Goal: Task Accomplishment & Management: Complete application form

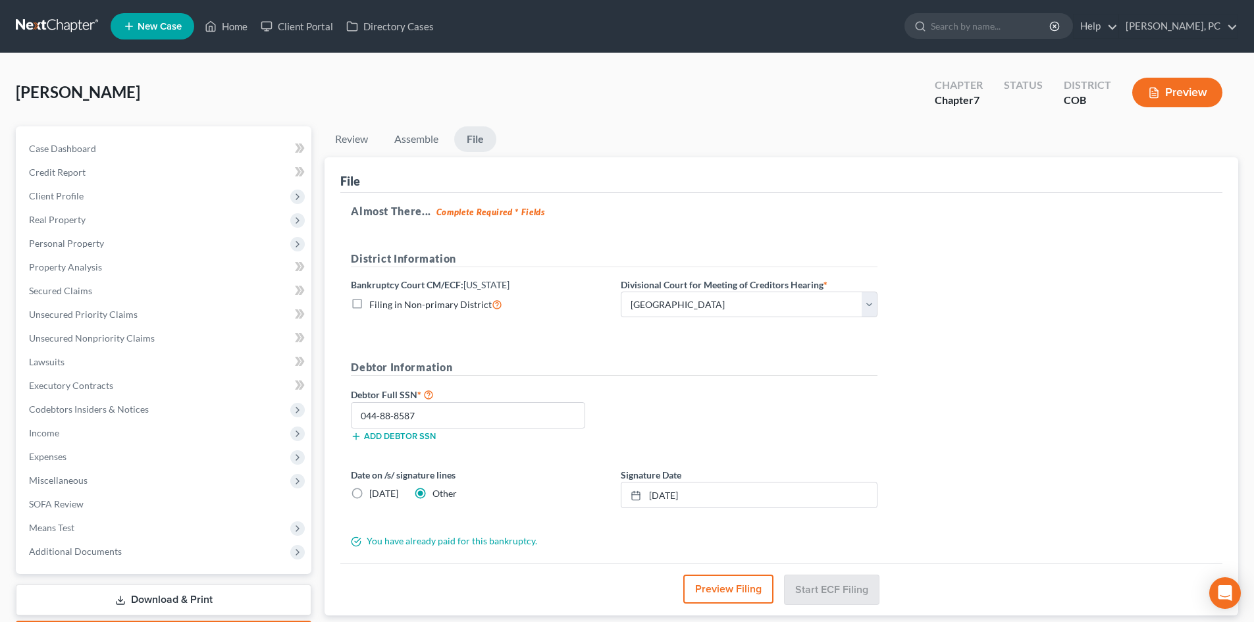
select select "0"
click at [238, 28] on link "Home" at bounding box center [226, 26] width 56 height 24
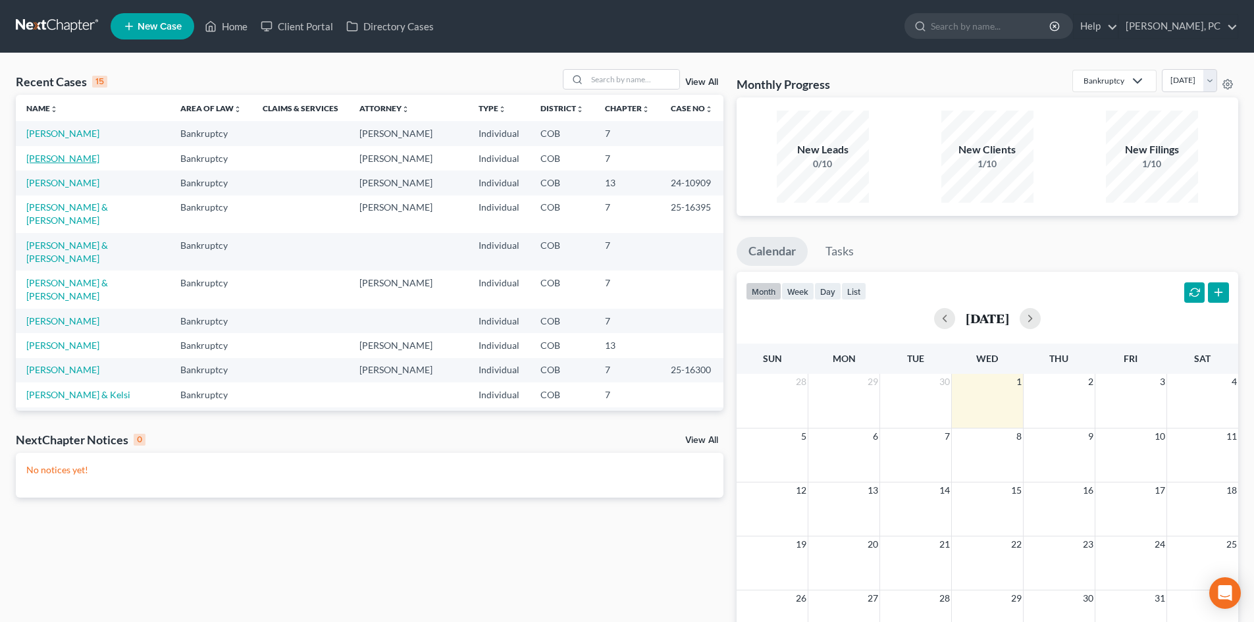
click at [43, 155] on link "[PERSON_NAME]" at bounding box center [62, 158] width 73 height 11
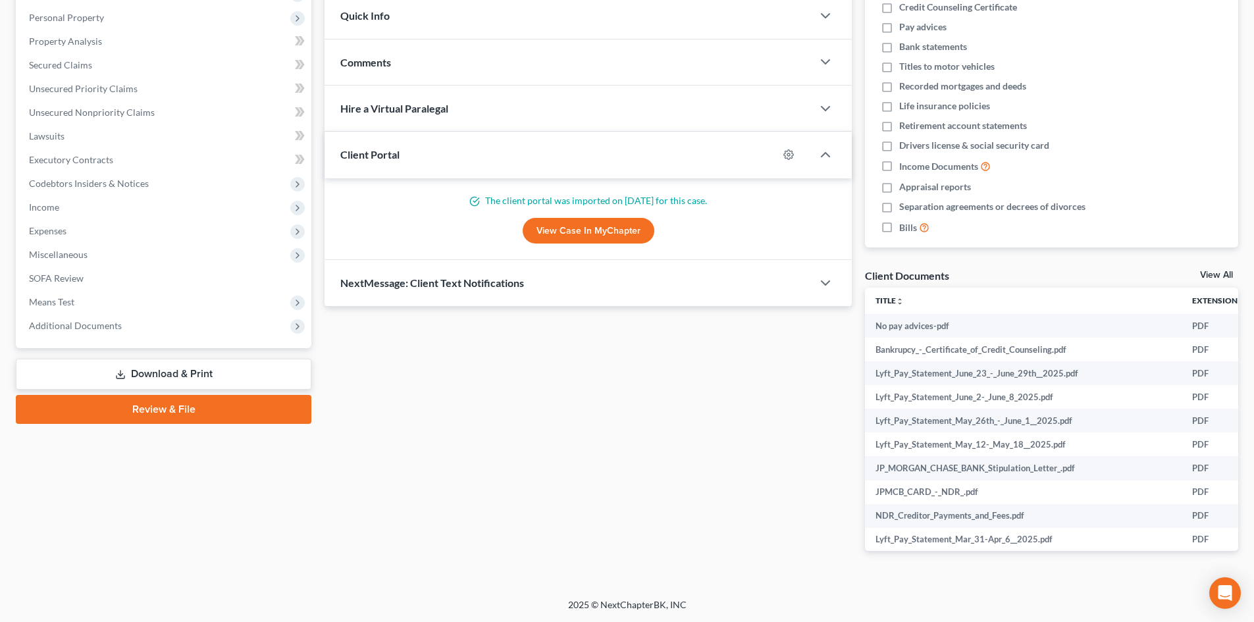
click at [191, 418] on link "Review & File" at bounding box center [163, 409] width 295 height 29
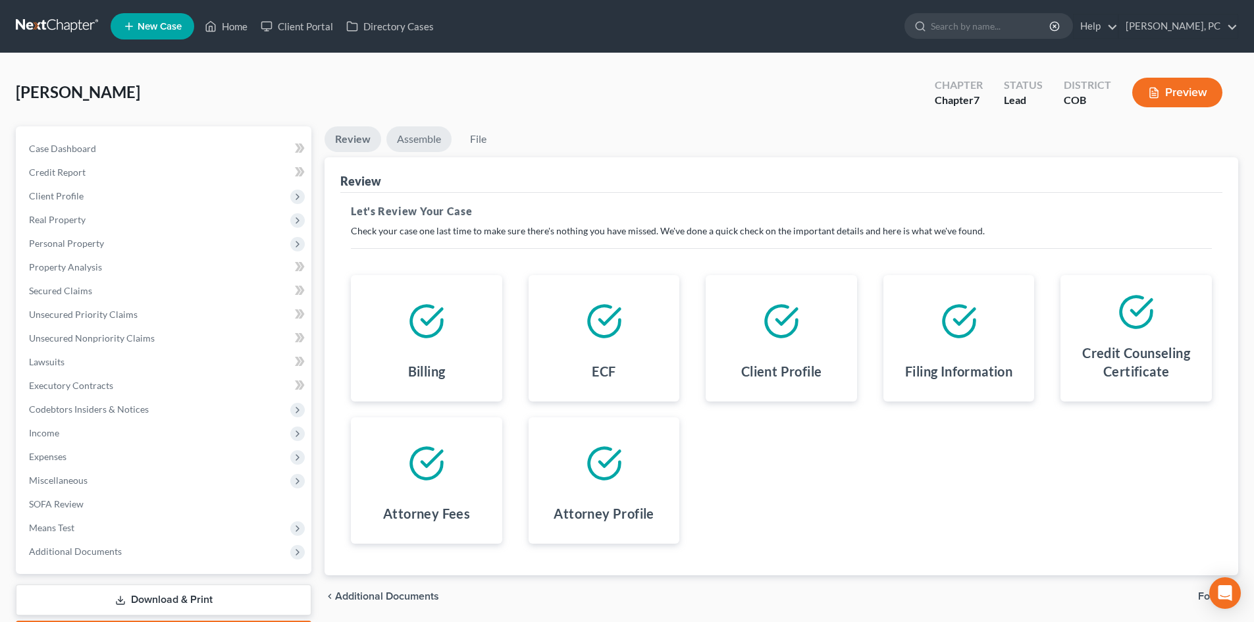
click at [436, 140] on link "Assemble" at bounding box center [418, 139] width 65 height 26
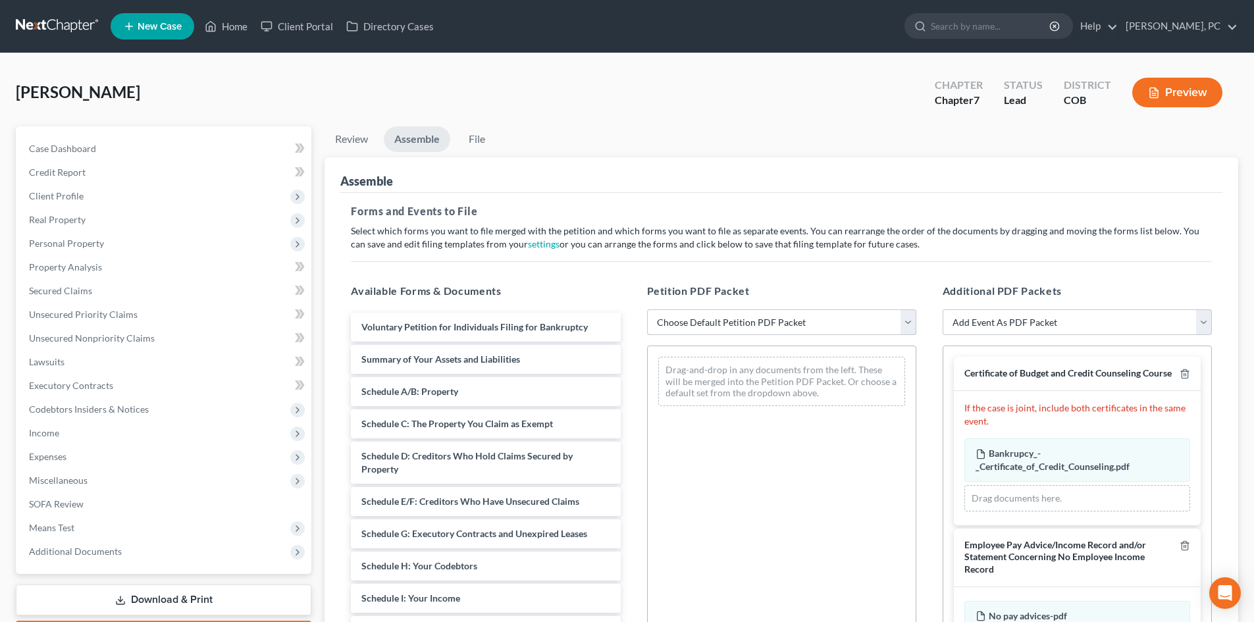
click at [718, 321] on select "Choose Default Petition PDF Packet Emergency Filing (Voluntary Petition and Cre…" at bounding box center [781, 322] width 269 height 26
select select "1"
click at [647, 309] on select "Choose Default Petition PDF Packet Emergency Filing (Voluntary Petition and Cre…" at bounding box center [781, 322] width 269 height 26
click at [927, 340] on div "Petition PDF Packet Choose Default Petition PDF Packet Emergency Filing (Volunt…" at bounding box center [781, 495] width 295 height 446
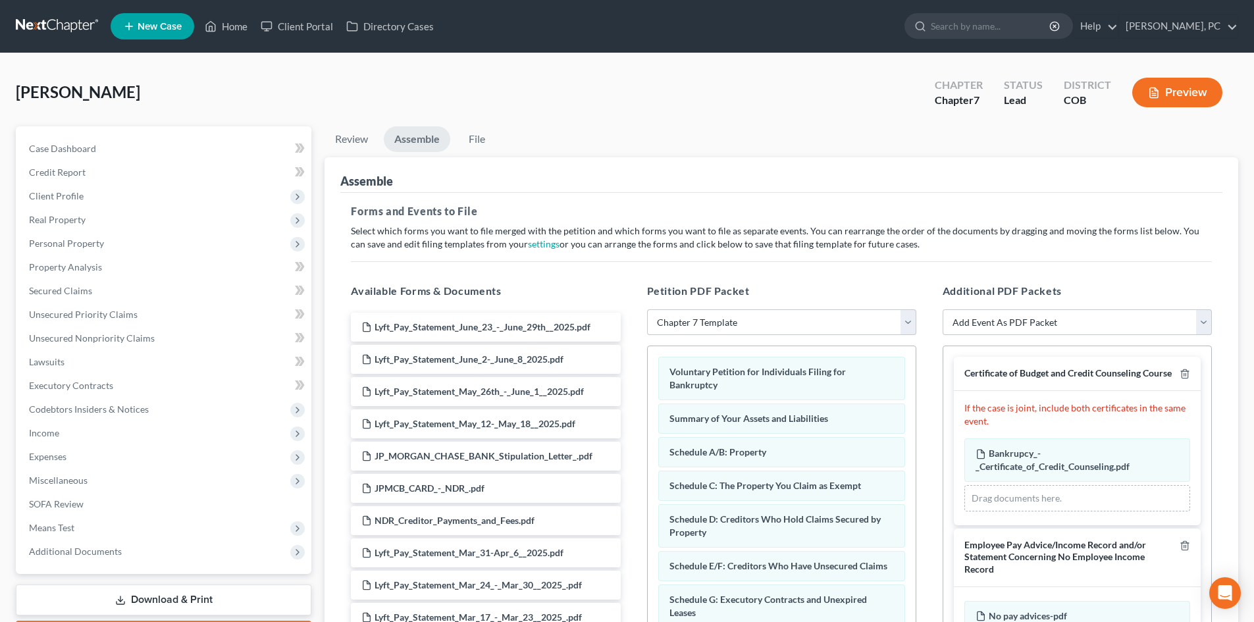
click at [933, 334] on div "Additional PDF Packets Add Event As PDF Packet 1009-1.1 Notice of Amendments Am…" at bounding box center [1076, 495] width 295 height 446
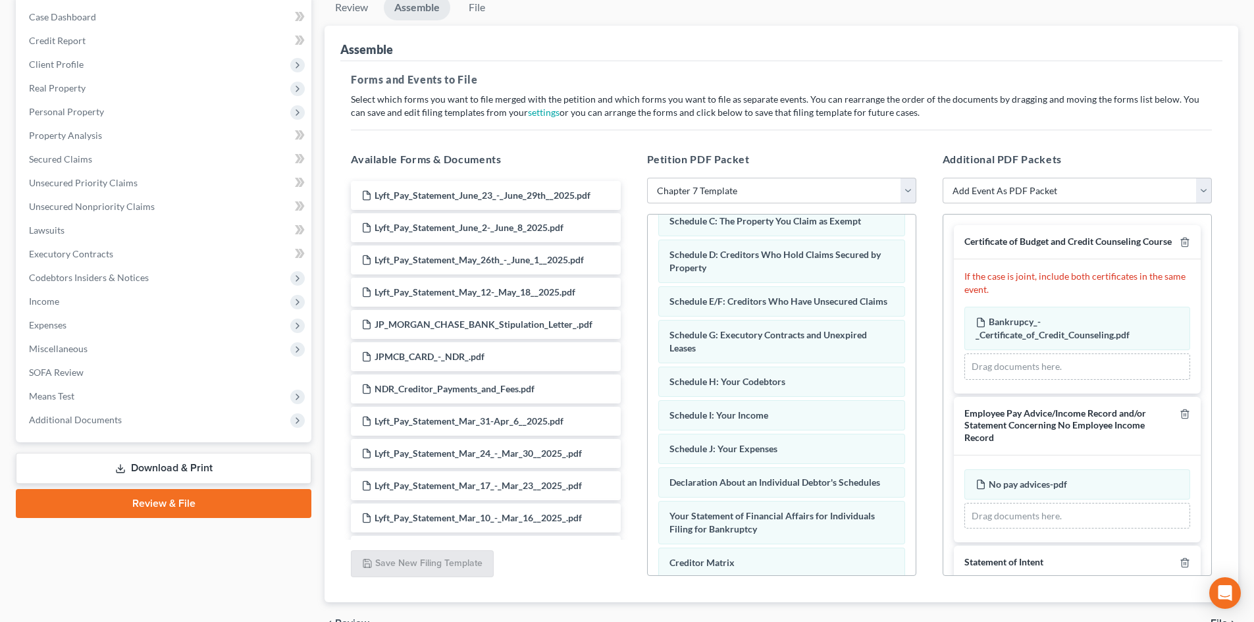
scroll to position [128, 0]
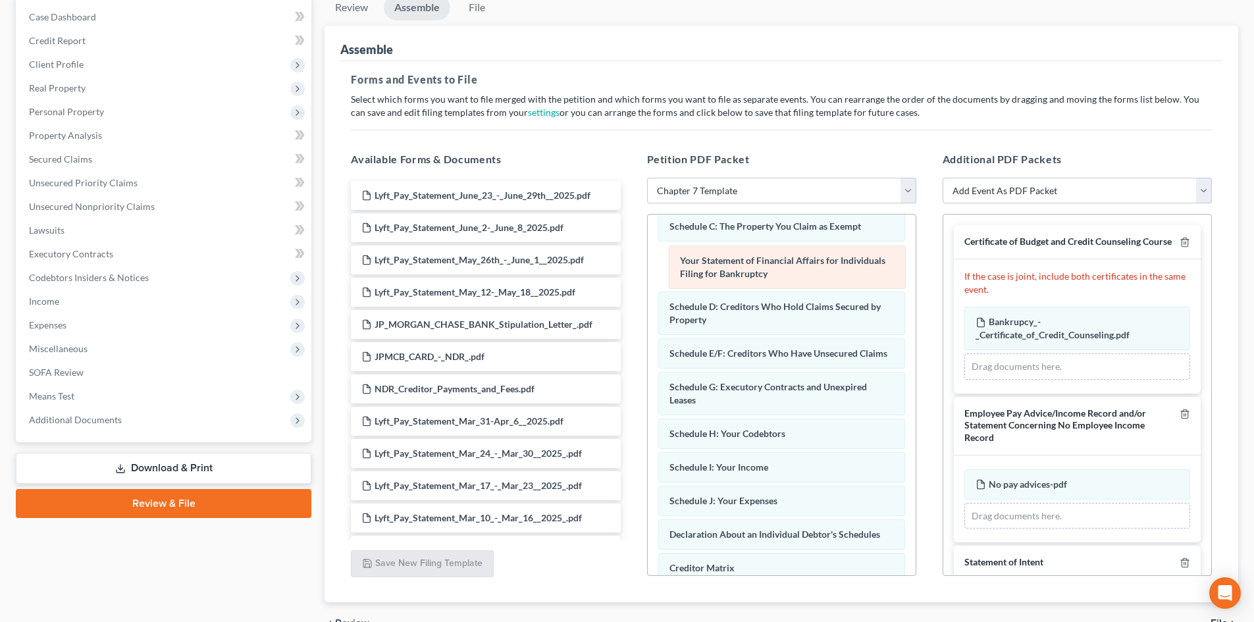
drag, startPoint x: 787, startPoint y: 537, endPoint x: 806, endPoint y: 265, distance: 273.1
click at [792, 255] on div "Your Statement of Financial Affairs for Individuals Filing for Bankruptcy Volun…" at bounding box center [782, 407] width 268 height 640
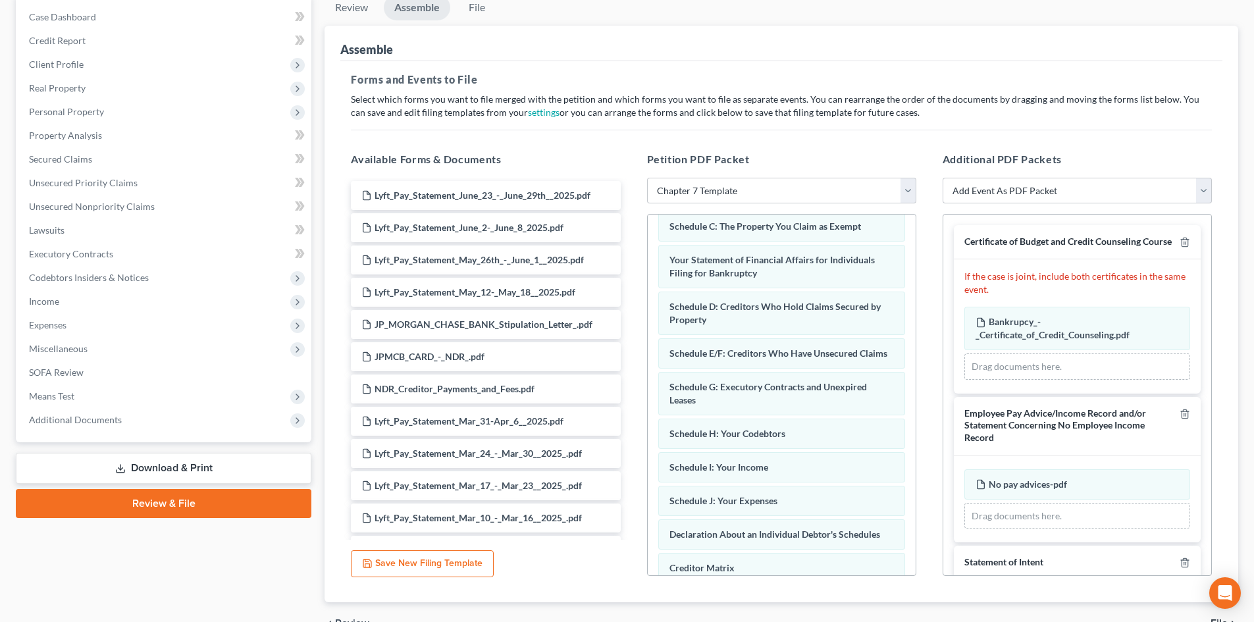
scroll to position [0, 0]
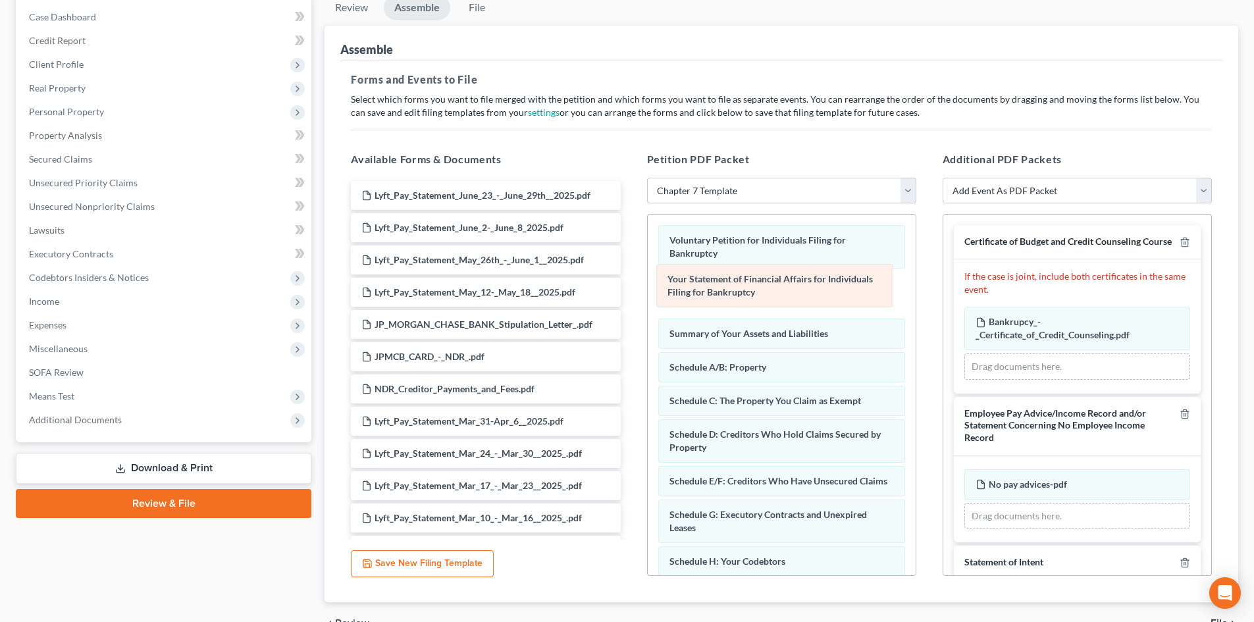
drag, startPoint x: 777, startPoint y: 394, endPoint x: 775, endPoint y: 279, distance: 115.2
click at [775, 279] on div "Your Statement of Financial Affairs for Individuals Filing for Bankruptcy Volun…" at bounding box center [782, 535] width 268 height 640
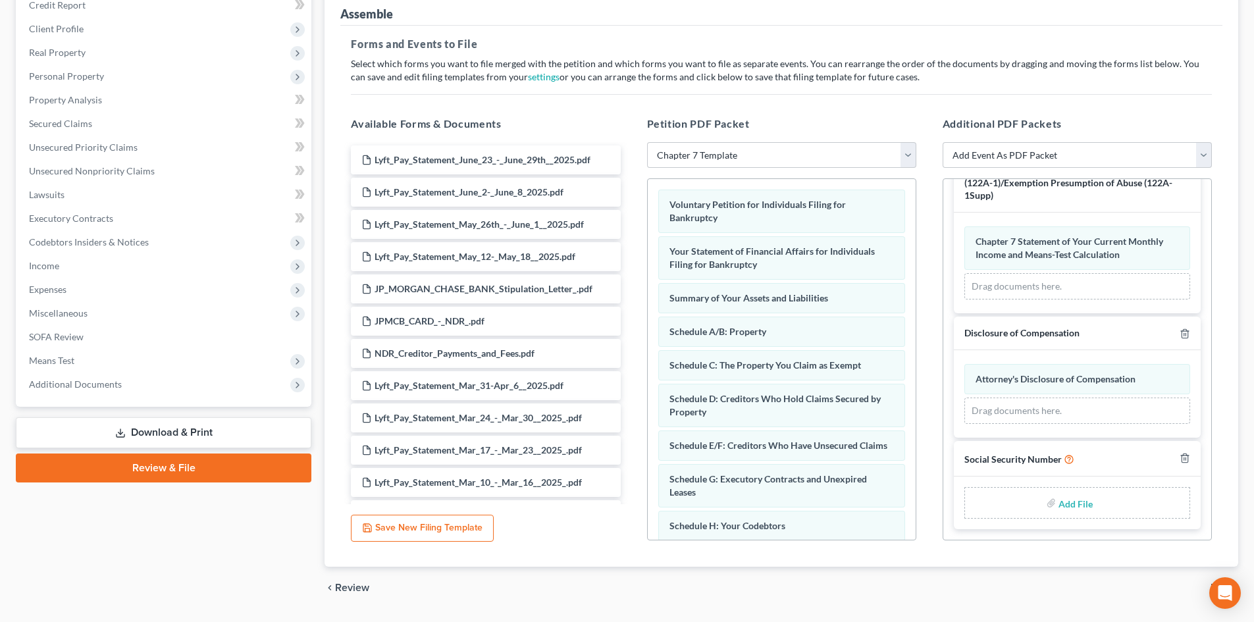
scroll to position [197, 0]
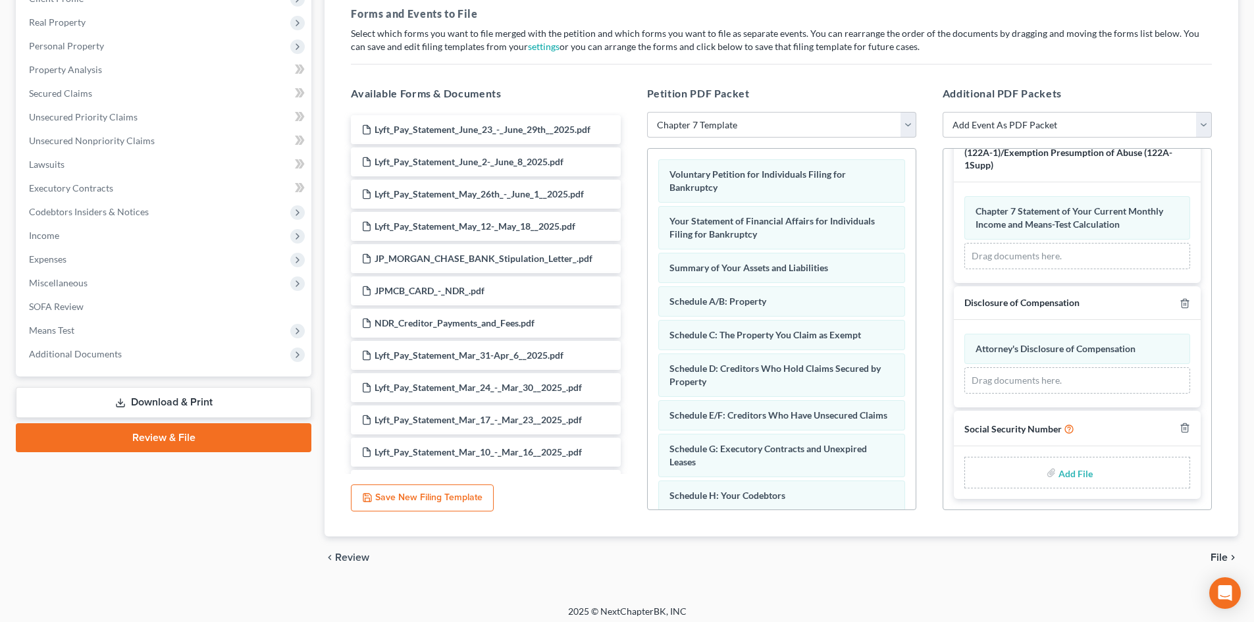
click at [1058, 473] on input "file" at bounding box center [1074, 473] width 32 height 24
type input "C:\fakepath\Social Security Number.pdf"
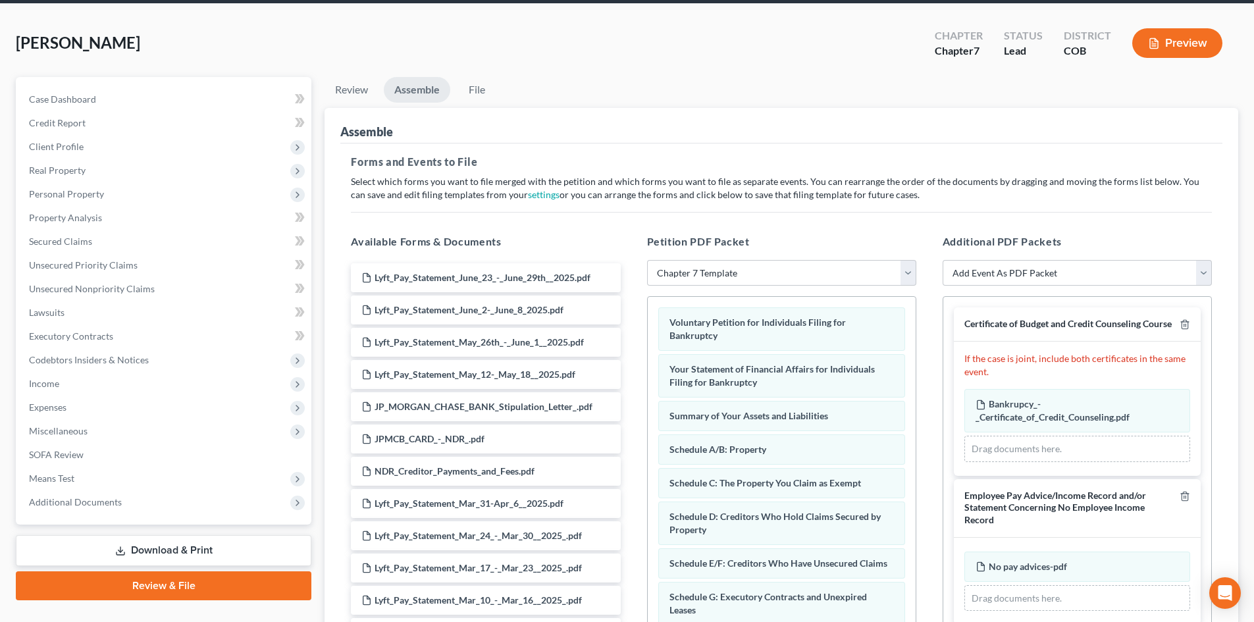
scroll to position [0, 0]
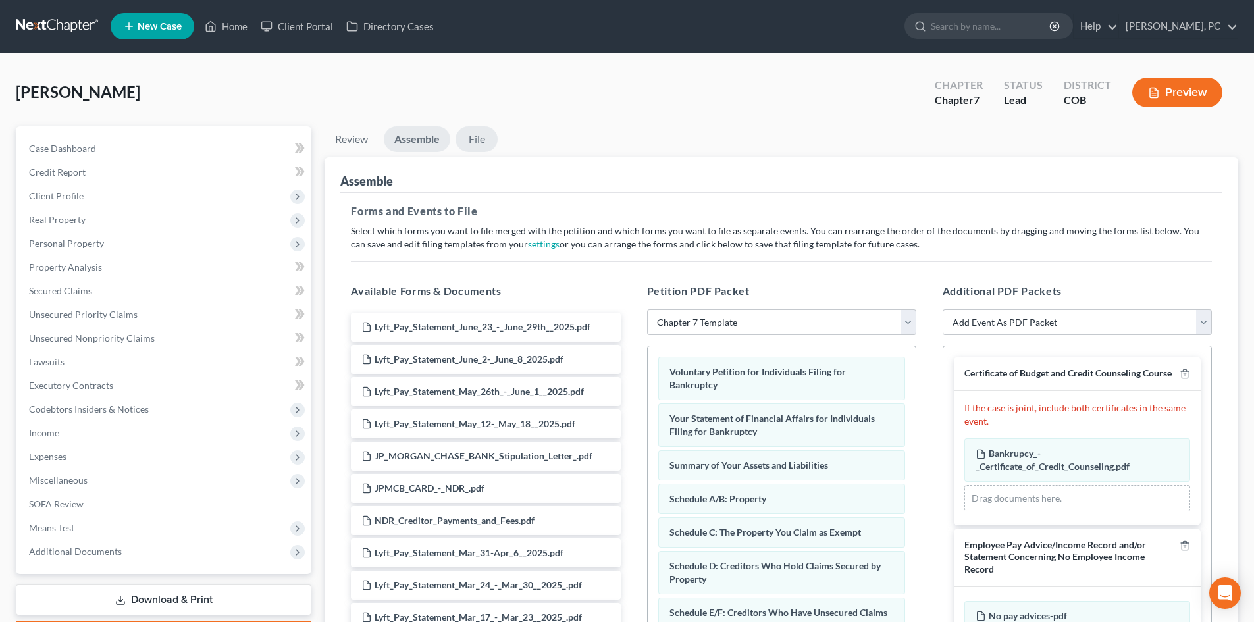
click at [484, 138] on link "File" at bounding box center [476, 139] width 42 height 26
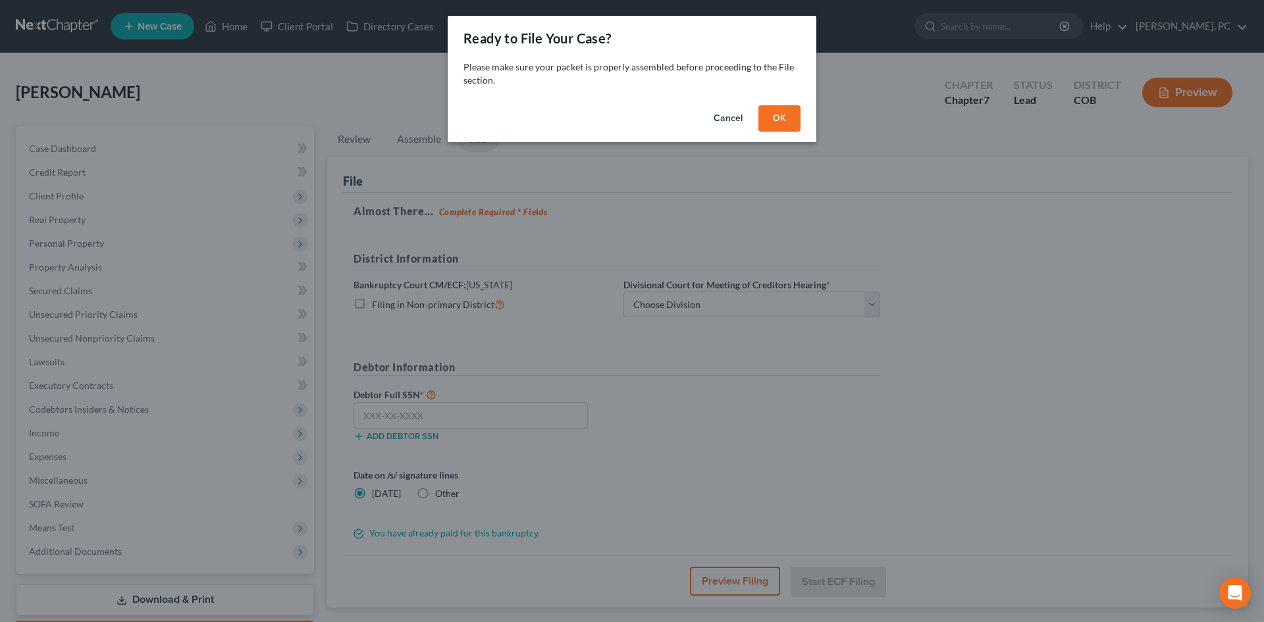
click at [774, 124] on button "OK" at bounding box center [779, 118] width 42 height 26
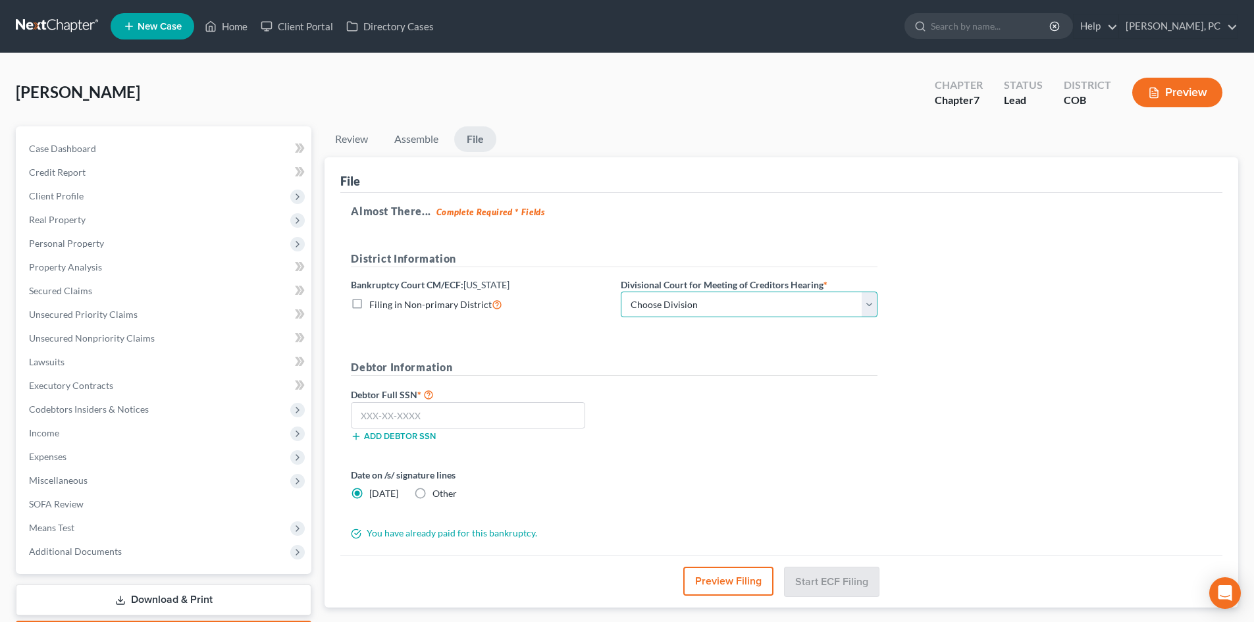
click at [718, 301] on select "Choose Division [GEOGRAPHIC_DATA]" at bounding box center [749, 305] width 257 height 26
select select "0"
click at [621, 292] on select "Choose Division [GEOGRAPHIC_DATA]" at bounding box center [749, 305] width 257 height 26
click at [507, 410] on input "text" at bounding box center [468, 415] width 234 height 26
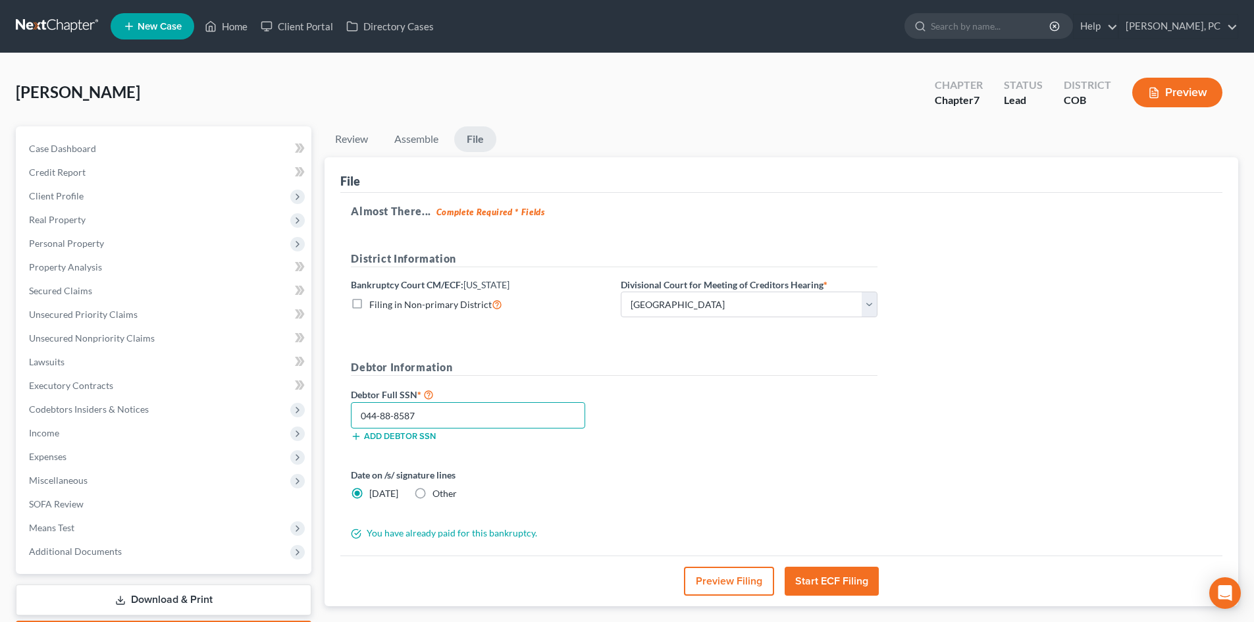
type input "044-88-8587"
drag, startPoint x: 813, startPoint y: 577, endPoint x: 503, endPoint y: 415, distance: 350.3
click at [659, 384] on div "File Almost There... Complete Required * Fields District Information Bankruptcy…" at bounding box center [780, 381] width 913 height 449
click at [432, 494] on label "Other" at bounding box center [444, 493] width 24 height 13
click at [438, 494] on input "Other" at bounding box center [442, 491] width 9 height 9
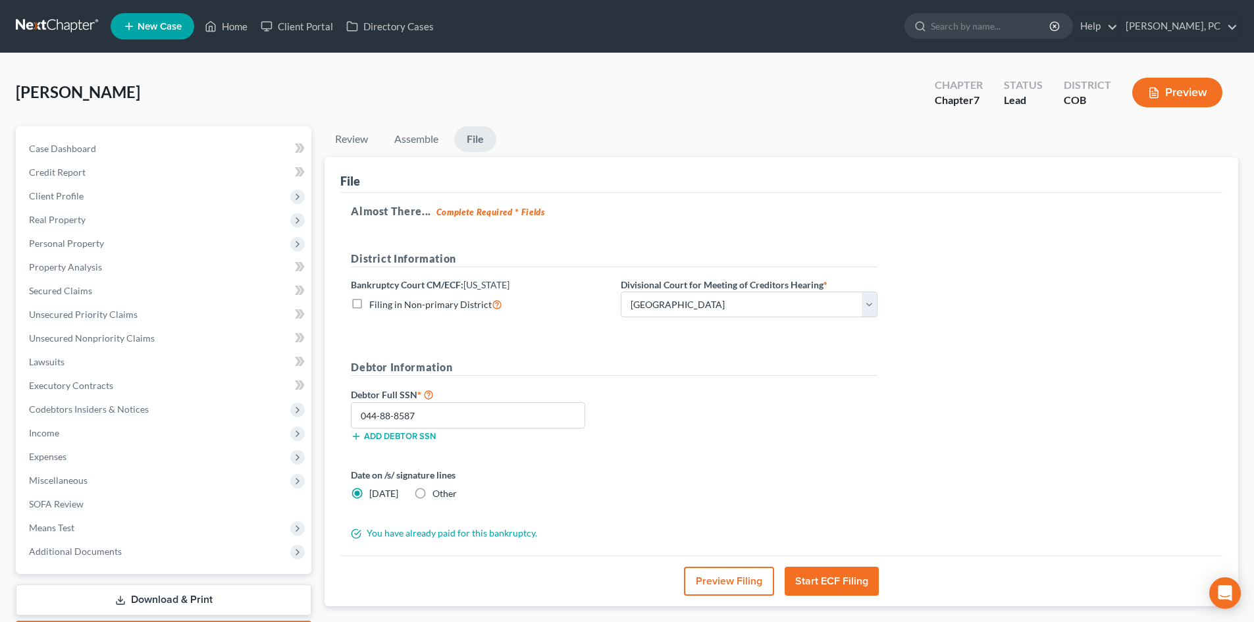
radio input "true"
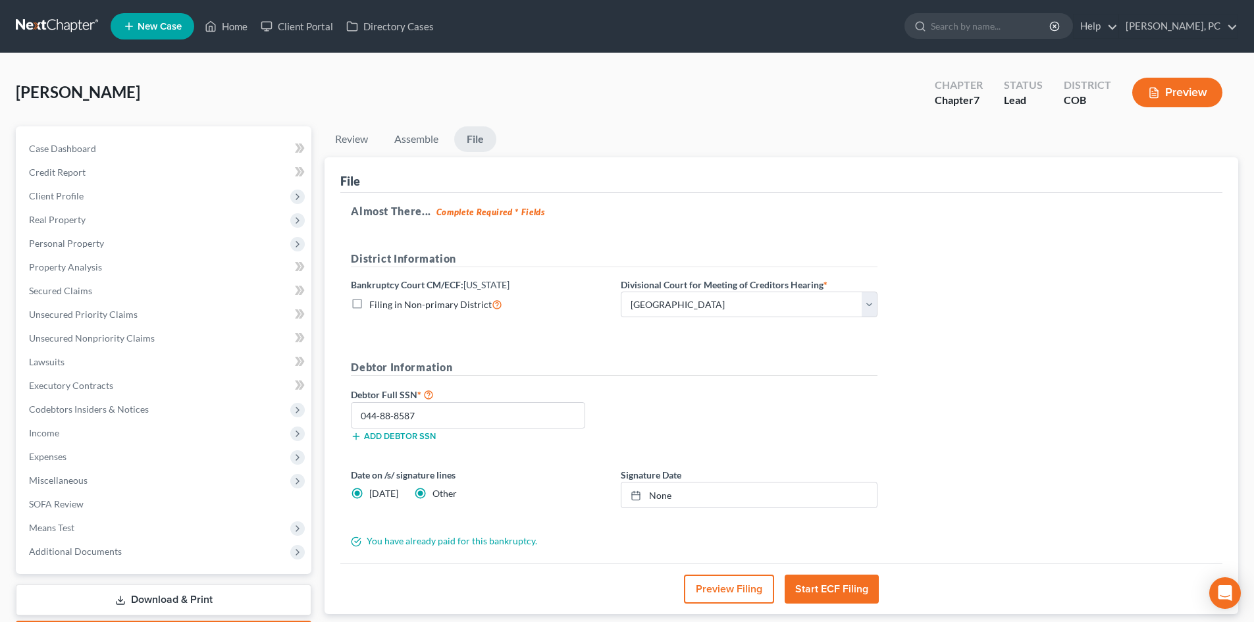
radio input "false"
type input "[DATE]"
click at [657, 495] on link "None" at bounding box center [748, 494] width 255 height 25
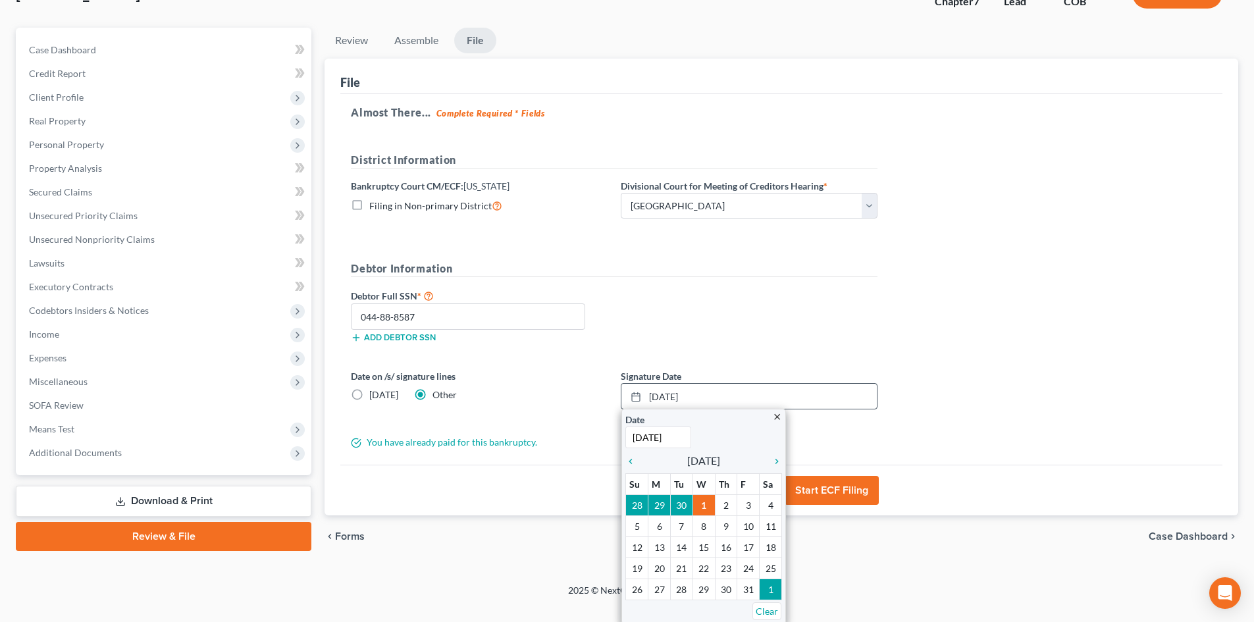
scroll to position [101, 0]
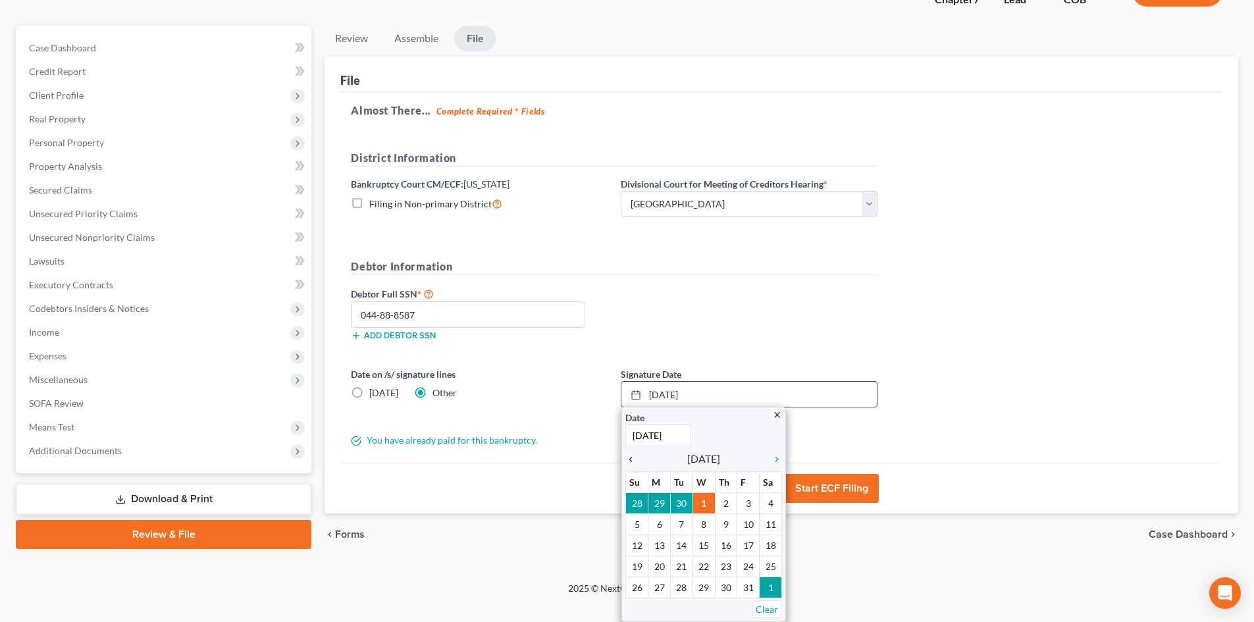
click at [630, 456] on icon "chevron_left" at bounding box center [633, 459] width 17 height 11
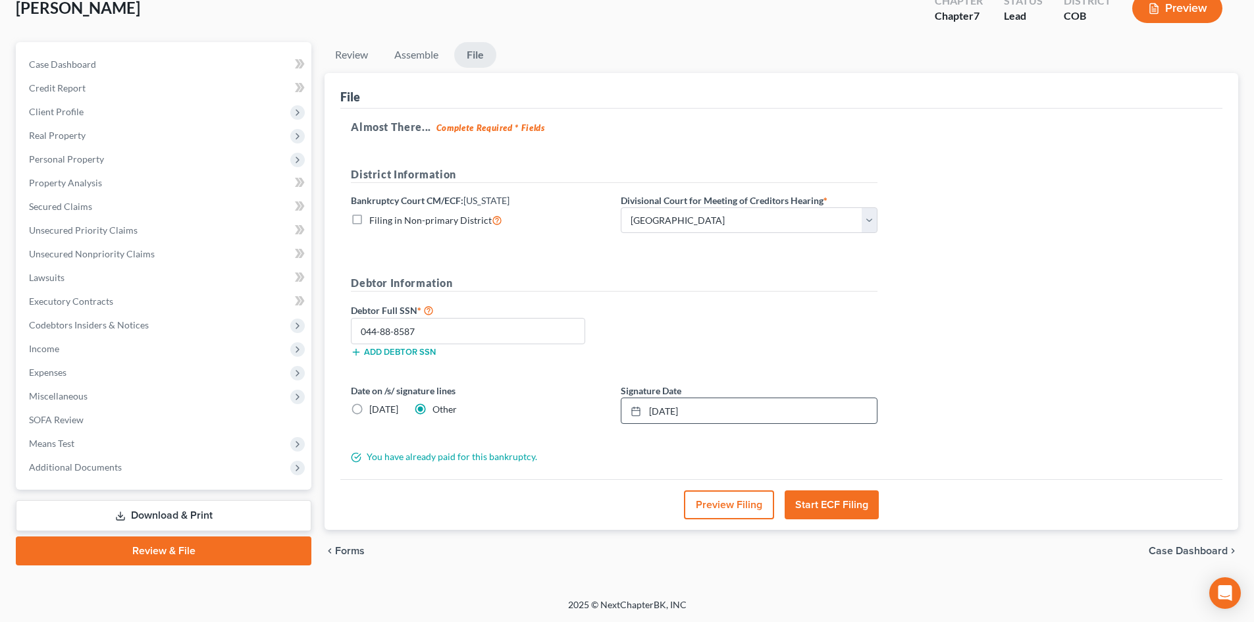
click at [842, 502] on button "Start ECF Filing" at bounding box center [831, 504] width 94 height 29
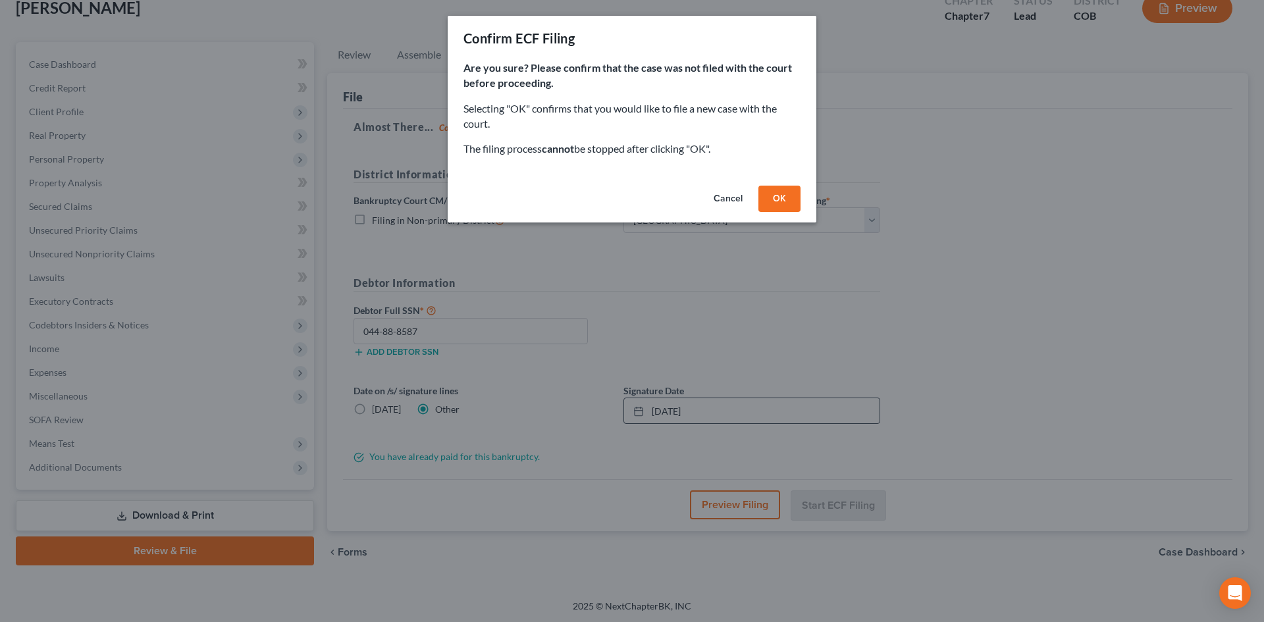
click at [780, 200] on button "OK" at bounding box center [779, 199] width 42 height 26
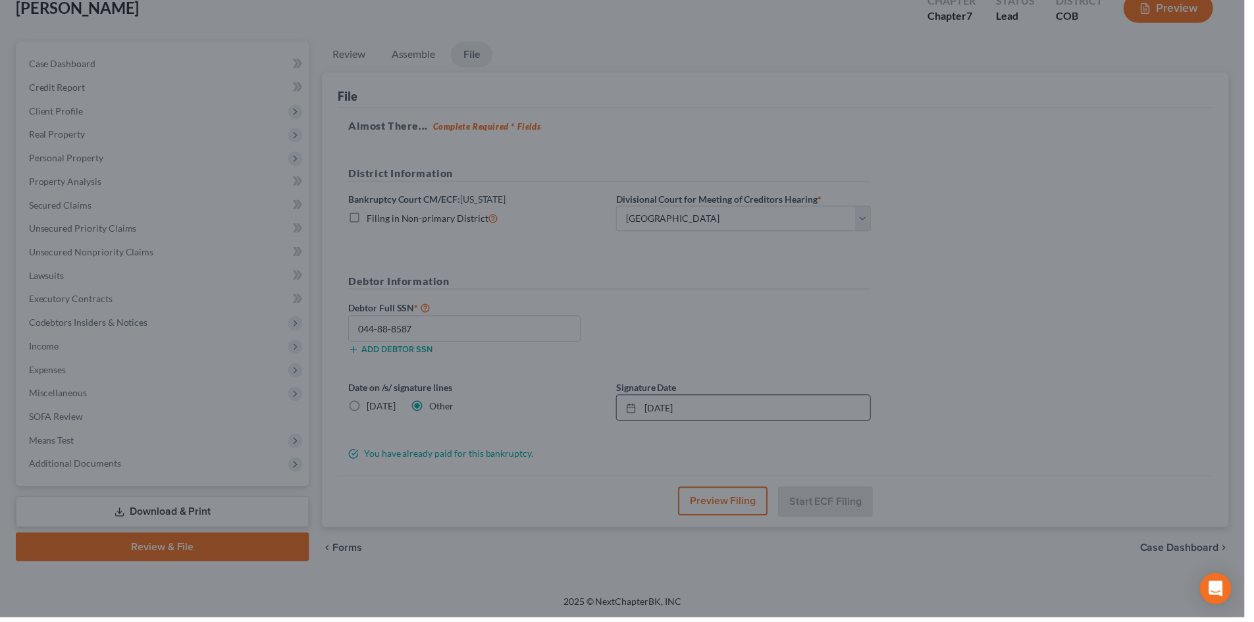
scroll to position [78, 0]
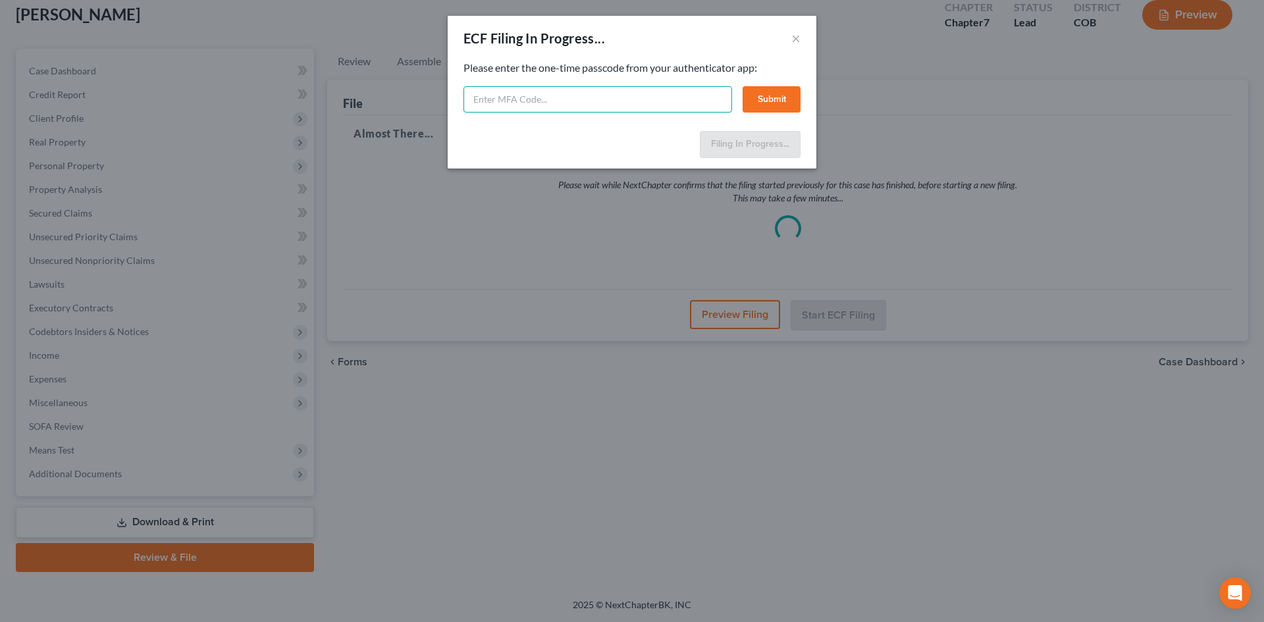
click at [621, 106] on input "text" at bounding box center [597, 99] width 269 height 26
click at [524, 103] on input "text" at bounding box center [597, 99] width 269 height 26
type input "658425"
click at [761, 92] on button "Submit" at bounding box center [771, 99] width 58 height 26
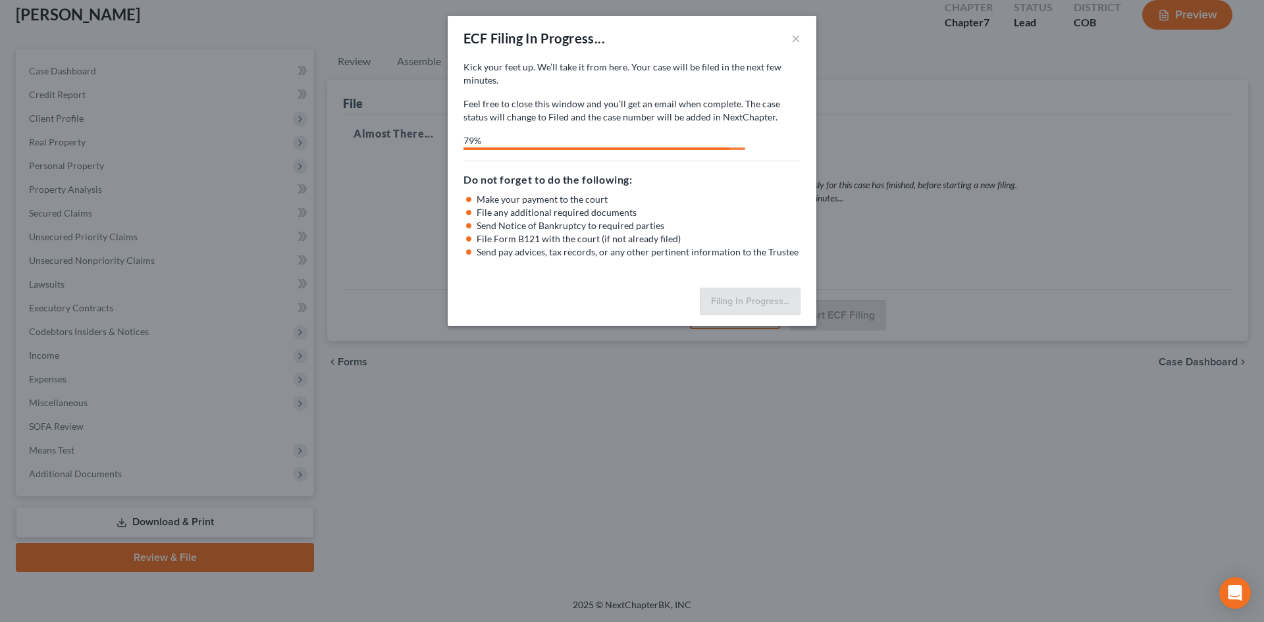
select select "0"
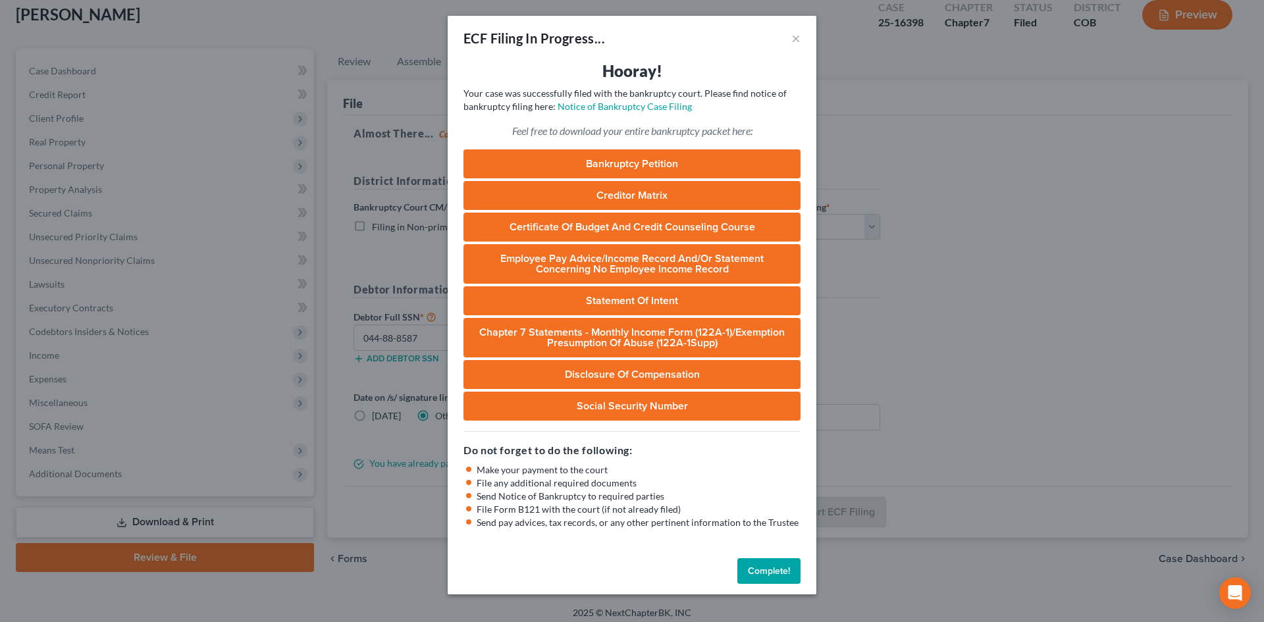
click at [759, 567] on button "Complete!" at bounding box center [768, 571] width 63 height 26
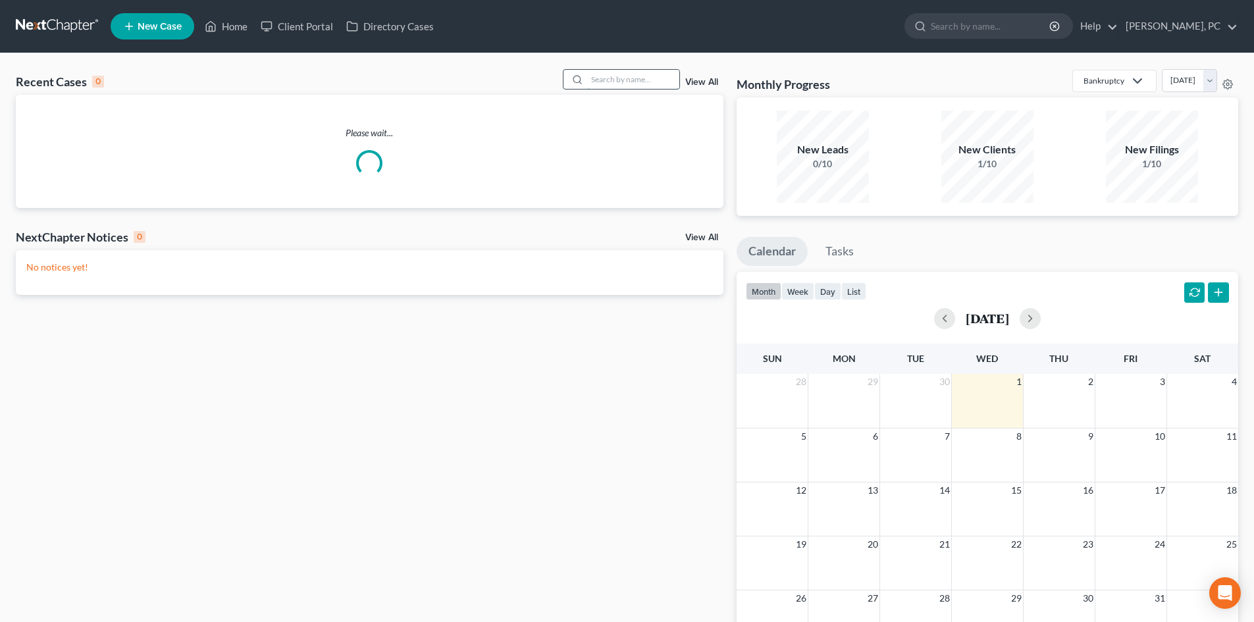
click at [620, 70] on input "search" at bounding box center [633, 79] width 92 height 19
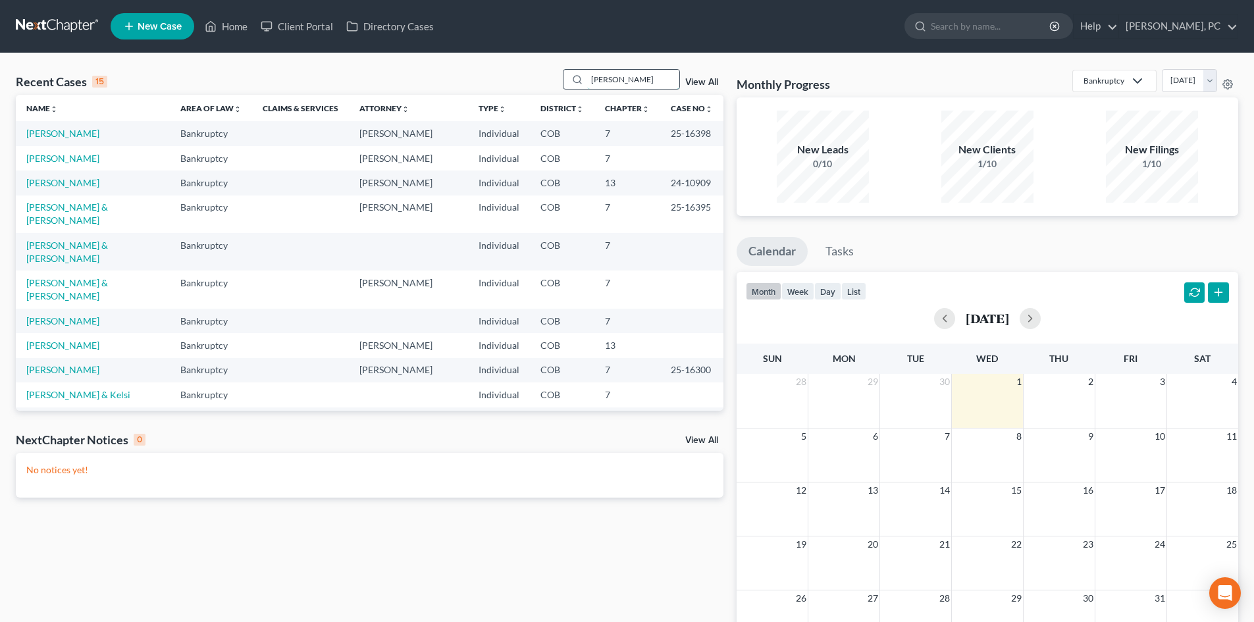
type input "[PERSON_NAME]"
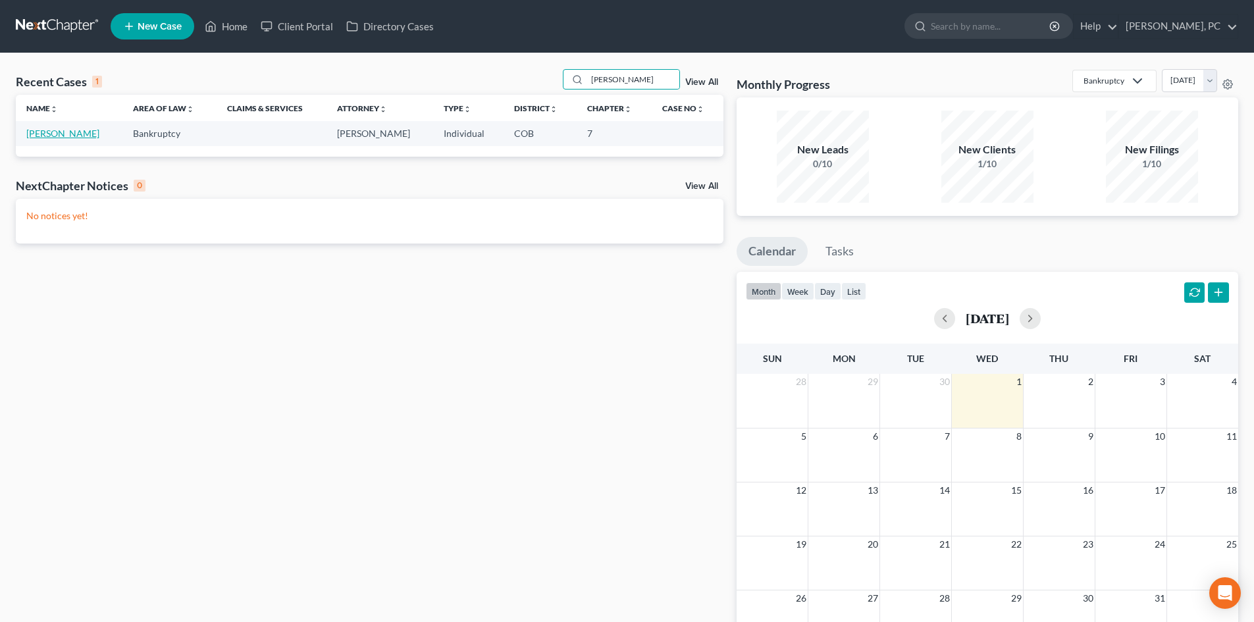
click at [59, 130] on link "[PERSON_NAME]" at bounding box center [62, 133] width 73 height 11
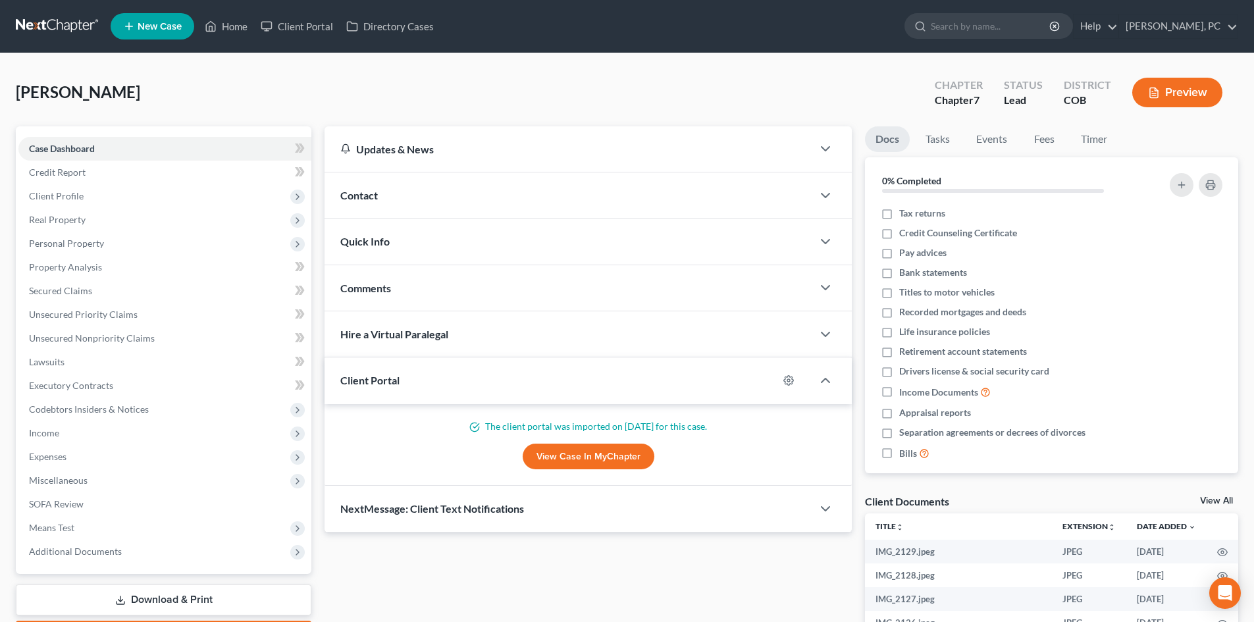
click at [582, 455] on link "View Case in MyChapter" at bounding box center [589, 457] width 132 height 26
